Goal: Task Accomplishment & Management: Manage account settings

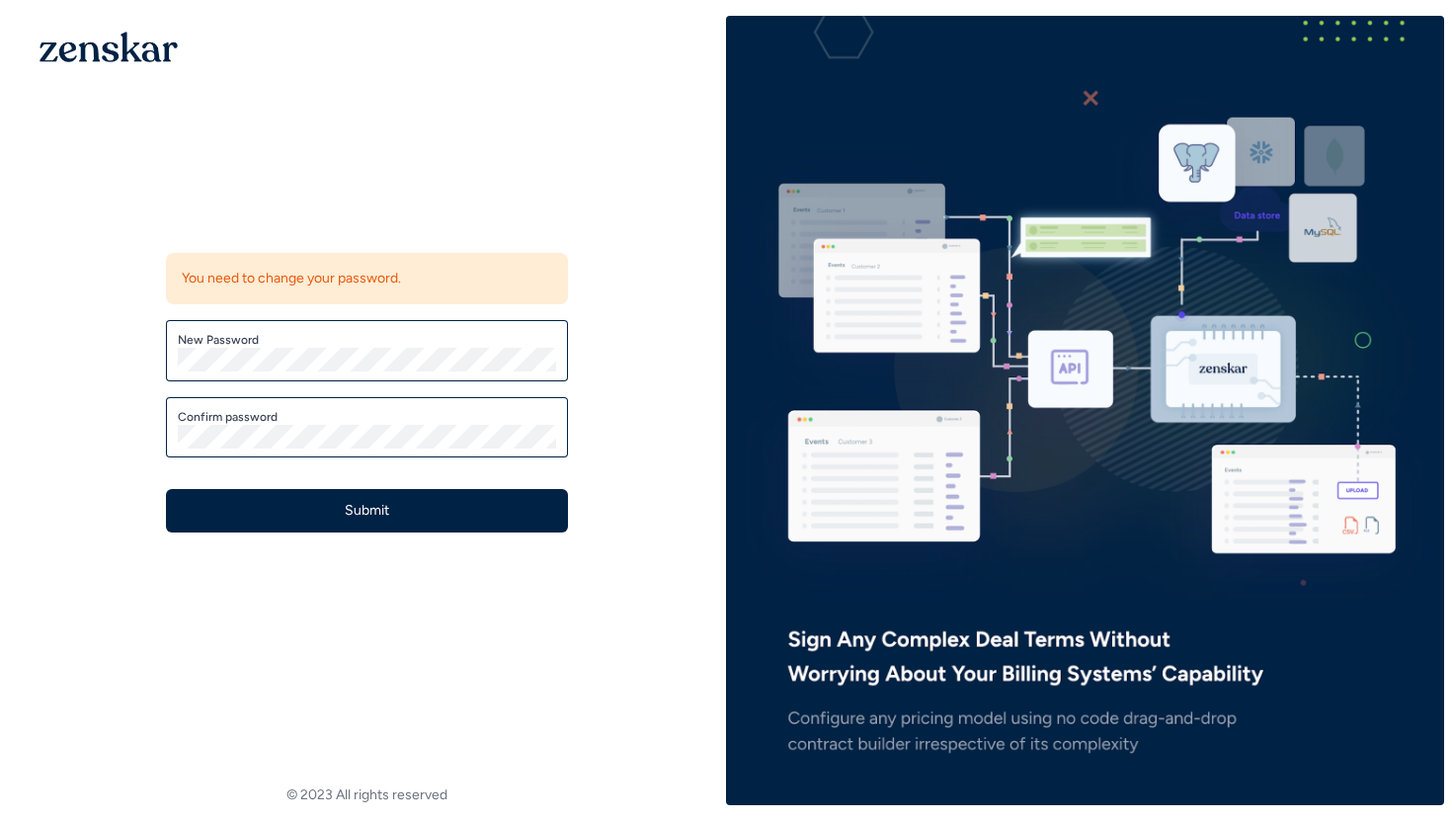
click at [44, 334] on div "Update password You need to change your password. New Password Confirm password…" at bounding box center [367, 365] width 718 height 698
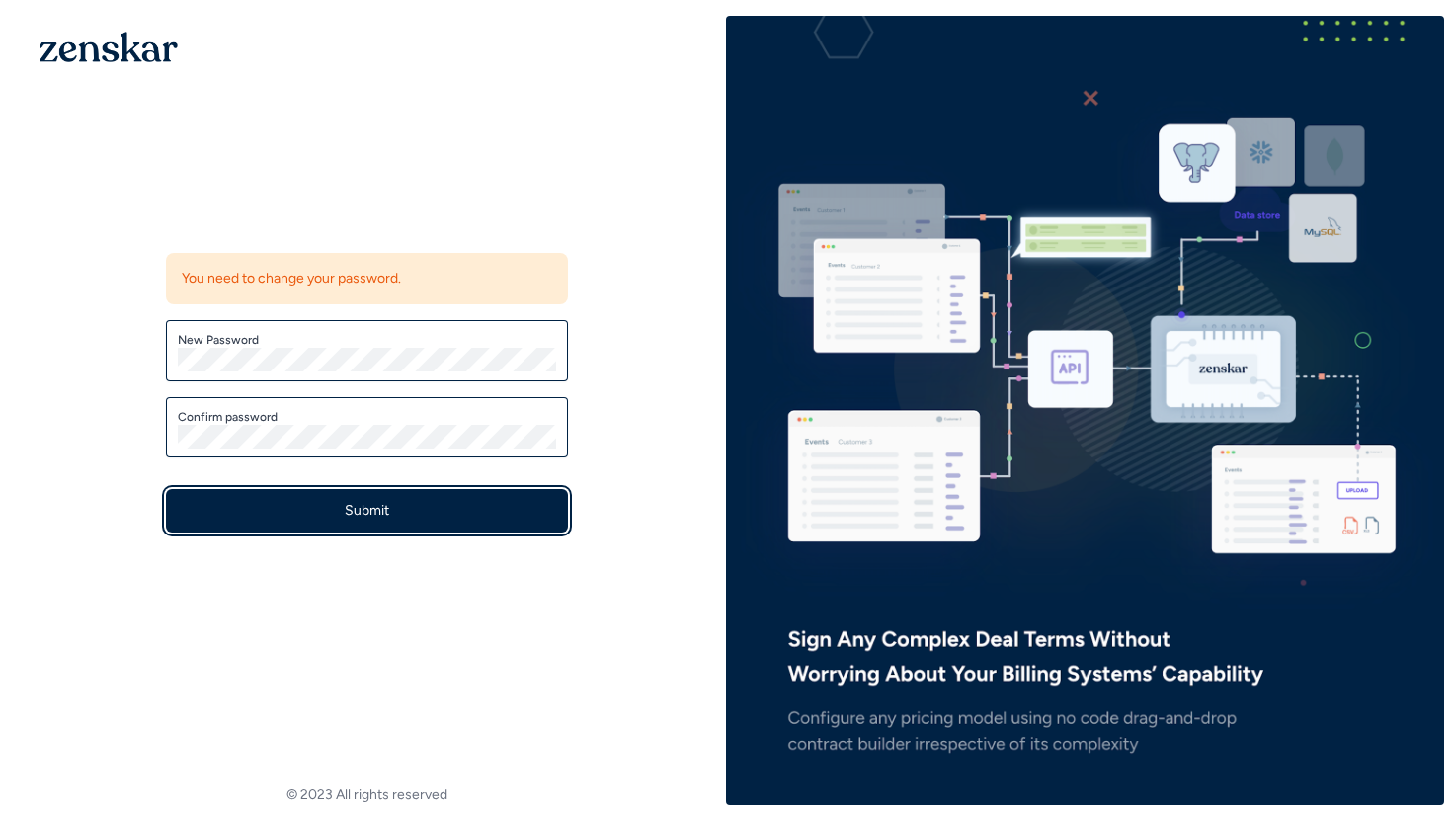
click at [215, 513] on button "Submit" at bounding box center [367, 510] width 402 height 43
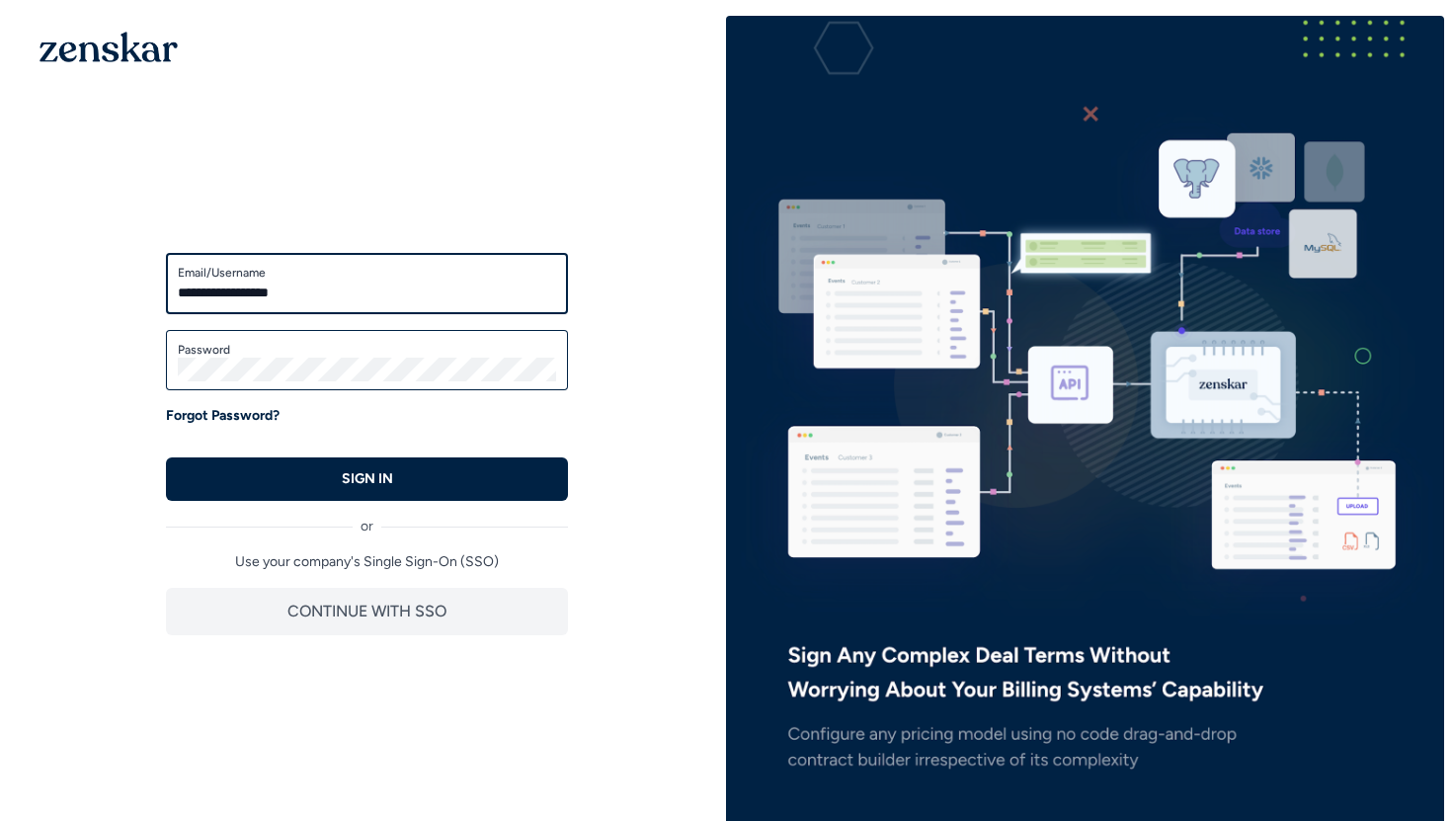
type input "**********"
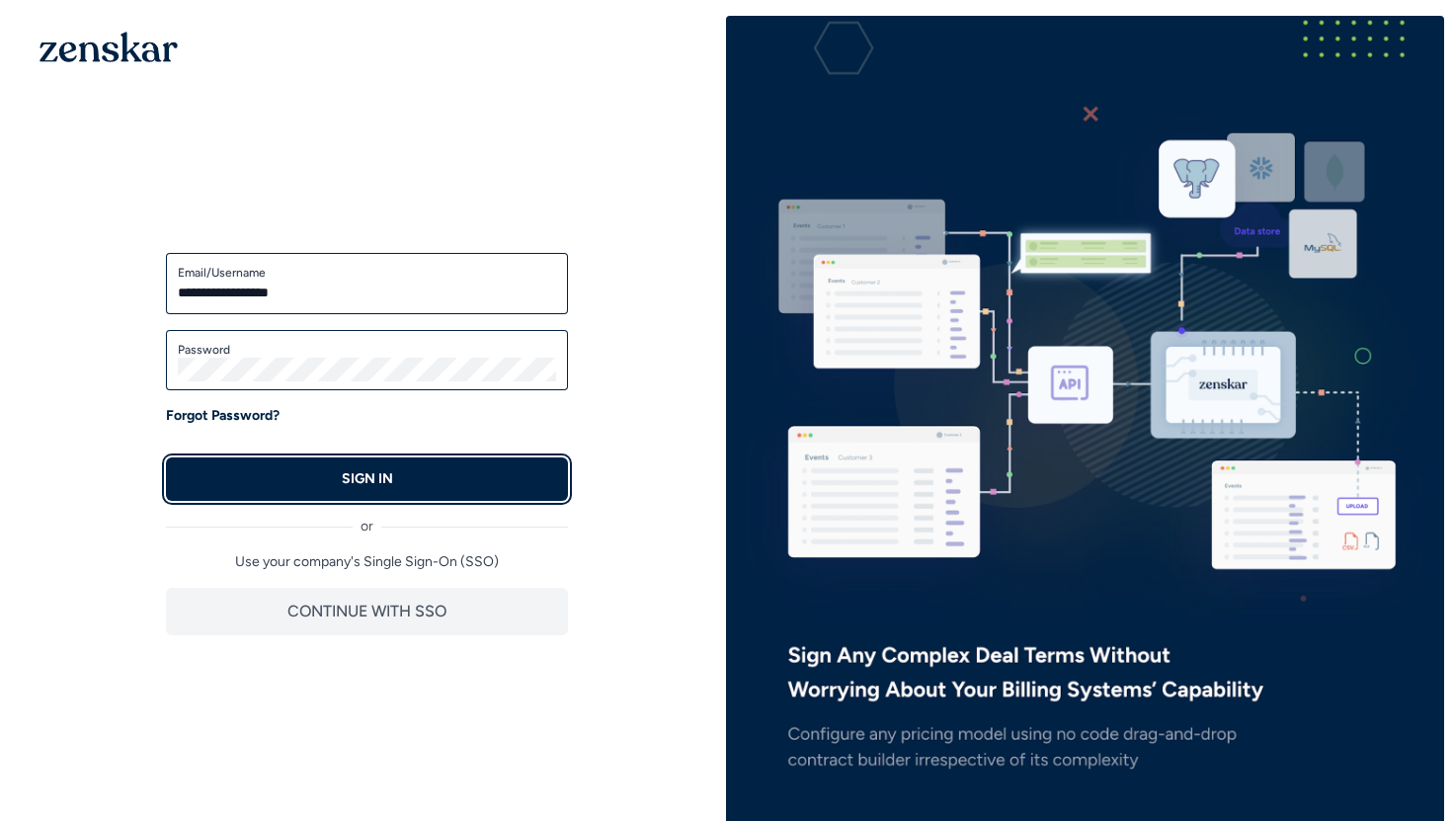
click at [283, 488] on button "SIGN IN" at bounding box center [367, 478] width 402 height 43
